Goal: Transaction & Acquisition: Purchase product/service

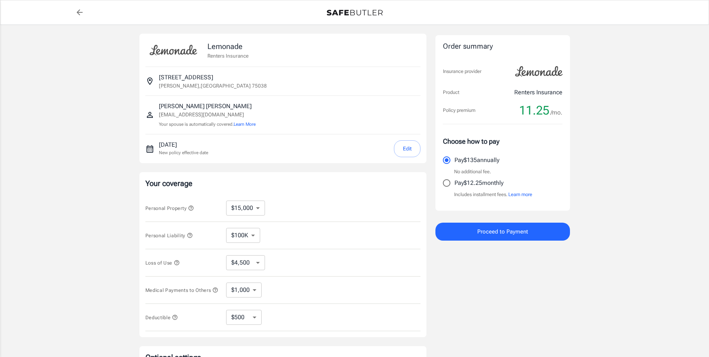
select select "15000"
select select "500"
click at [448, 182] on input "Pay $12.25 monthly" at bounding box center [447, 183] width 16 height 16
radio input "true"
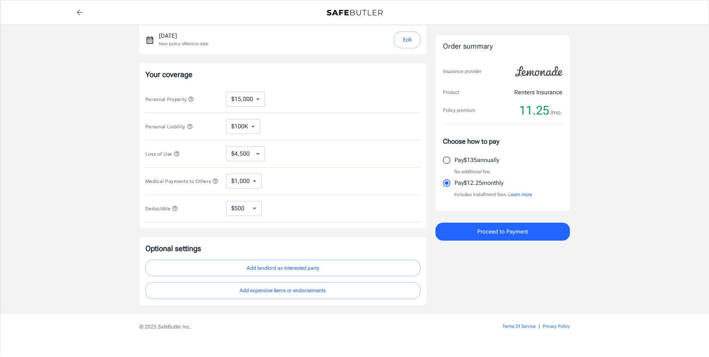
scroll to position [112, 0]
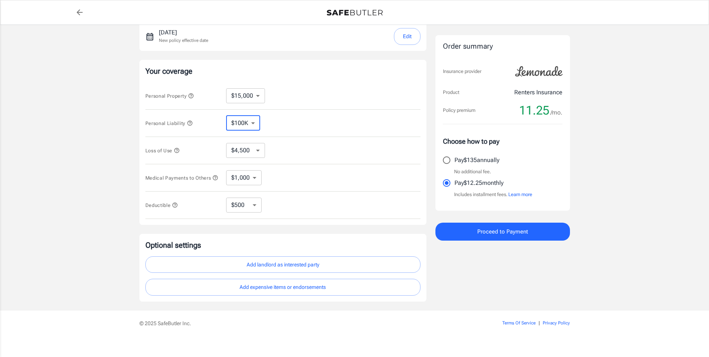
click at [253, 122] on select "$100K $200K $300K $400K $500K" at bounding box center [243, 123] width 34 height 15
select select "200000"
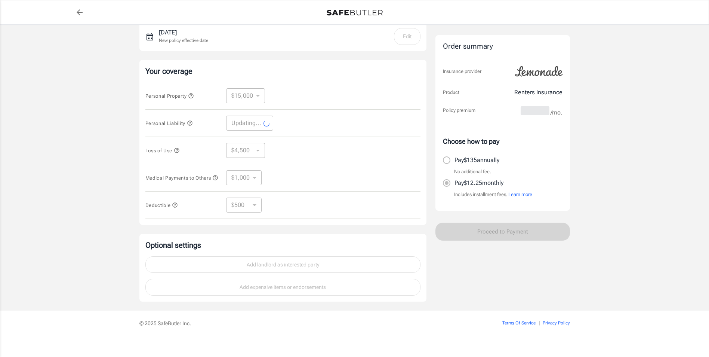
select select "200000"
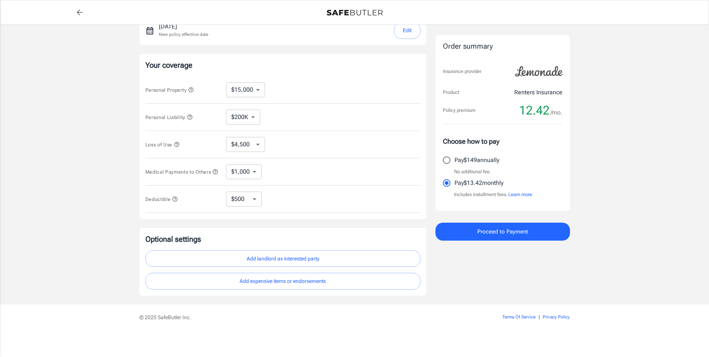
scroll to position [121, 0]
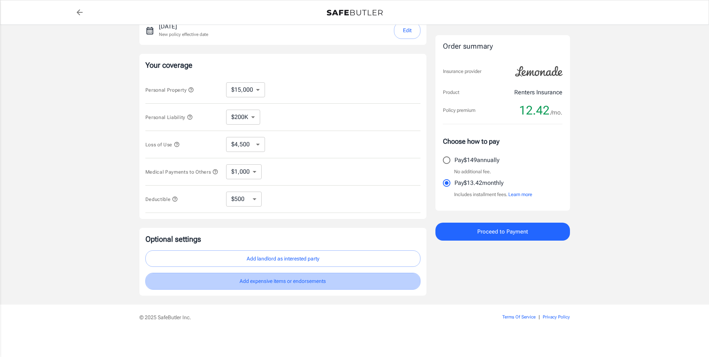
click at [262, 281] on button "Add expensive items or endorsements" at bounding box center [282, 281] width 275 height 17
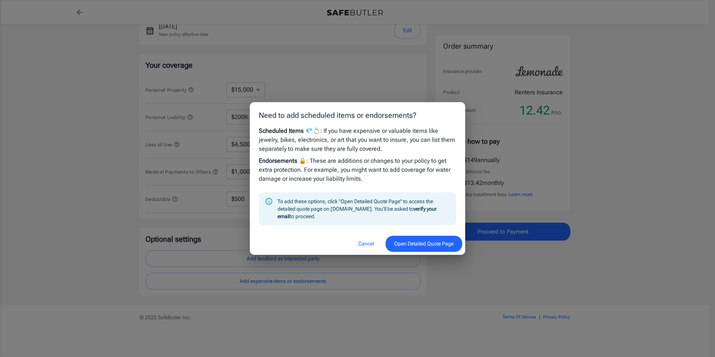
click at [411, 243] on button "Open Detailed Quote Page" at bounding box center [423, 244] width 77 height 16
click at [363, 243] on button "Cancel" at bounding box center [366, 244] width 33 height 16
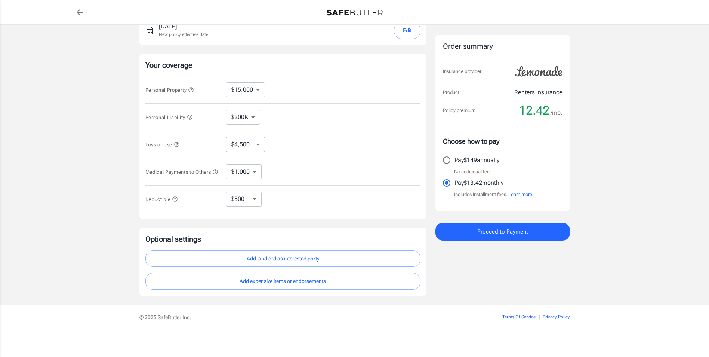
click at [258, 168] on select "$1,000 $2,000 $3,000 $4,000 $5,000" at bounding box center [244, 171] width 36 height 15
select select "2000"
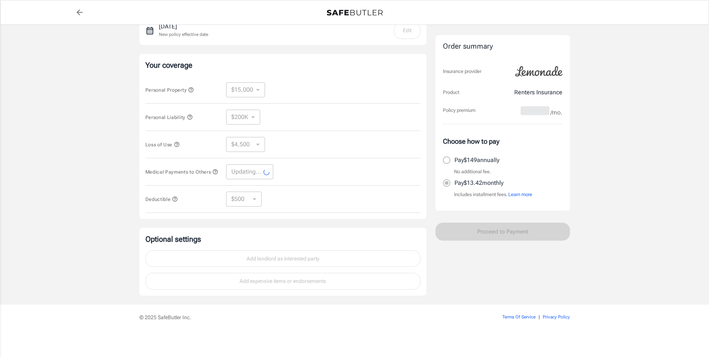
select select "2000"
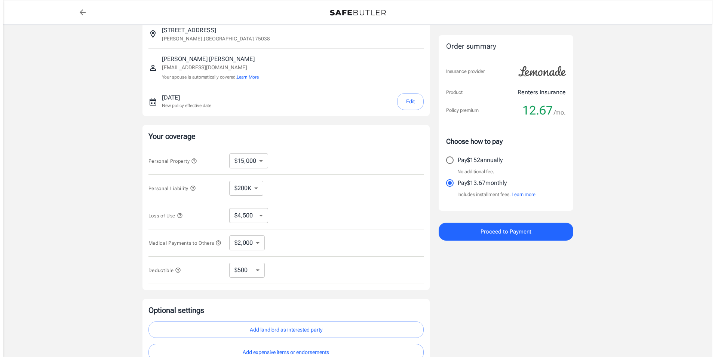
scroll to position [0, 0]
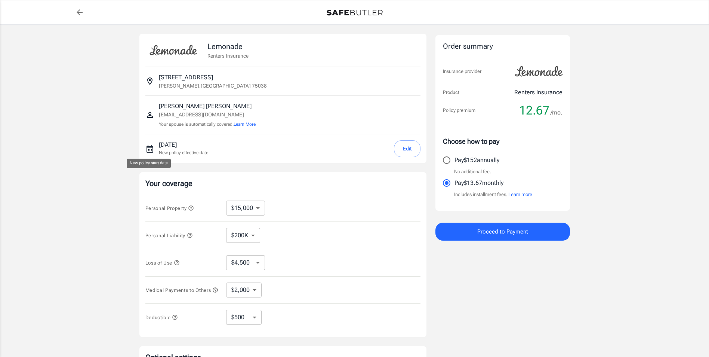
click at [149, 148] on icon "New policy start date" at bounding box center [149, 148] width 9 height 9
click at [406, 149] on button "Edit" at bounding box center [407, 148] width 27 height 17
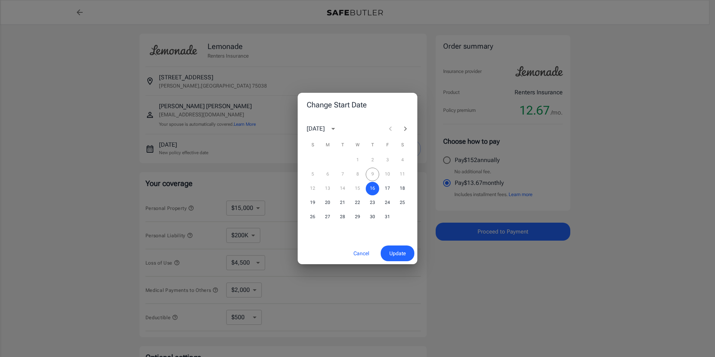
click at [368, 172] on div "5 6 7 8 9 10 11" at bounding box center [358, 173] width 120 height 13
click at [371, 173] on div "5 6 7 8 9 10 11" at bounding box center [358, 173] width 120 height 13
